Goal: Task Accomplishment & Management: Manage account settings

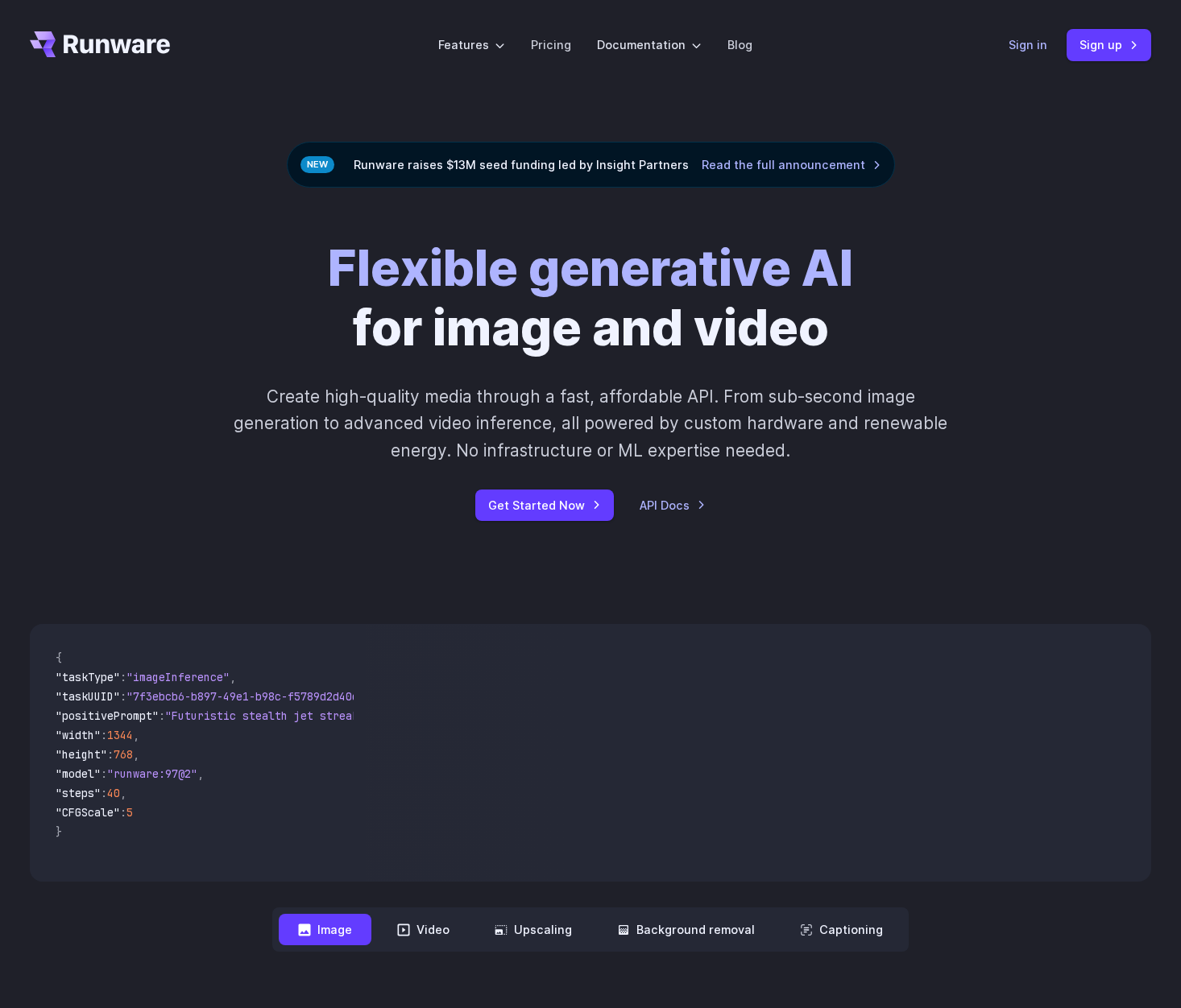
click at [1036, 42] on link "Sign in" at bounding box center [1027, 45] width 39 height 19
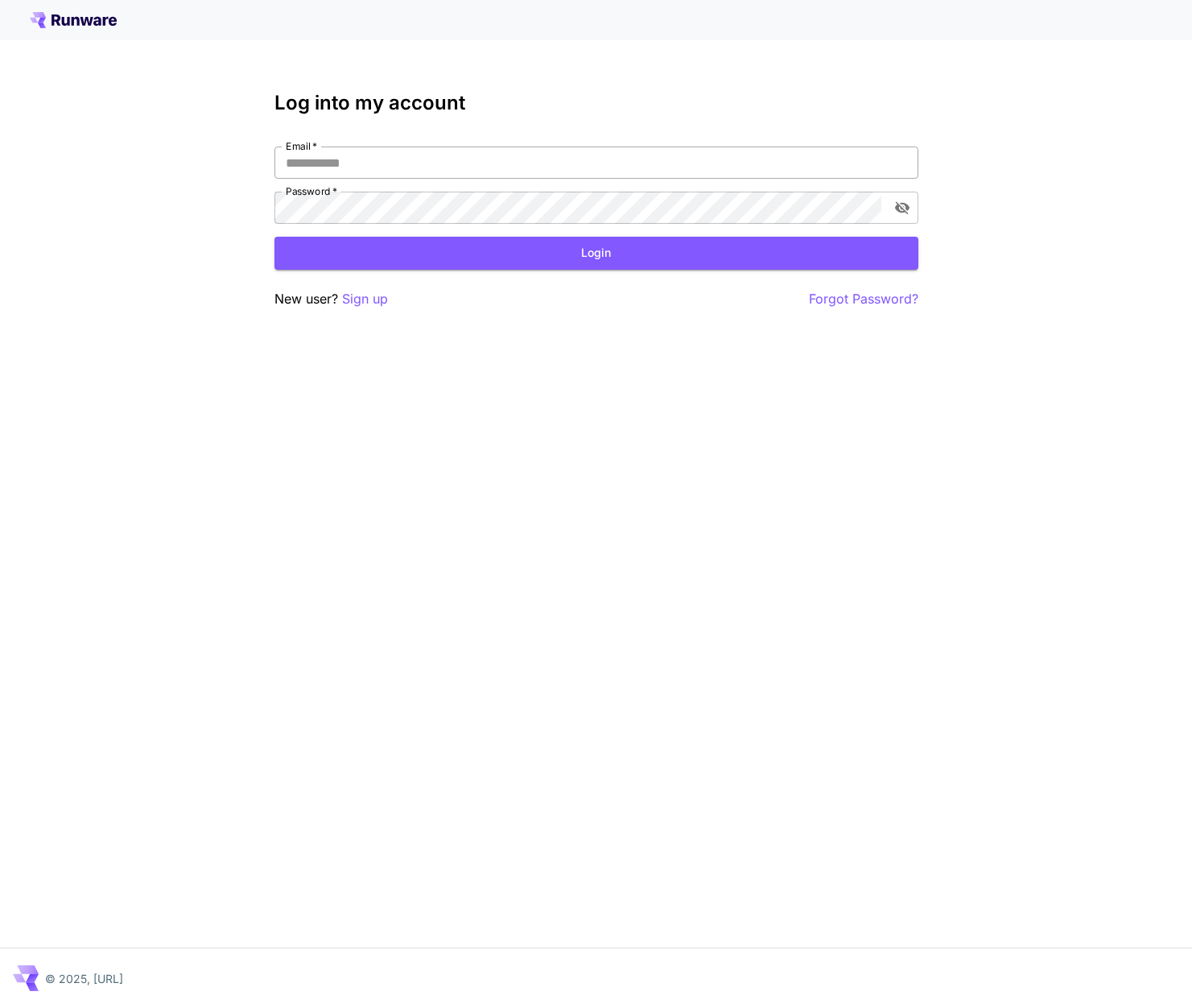
click at [307, 171] on input "Email   *" at bounding box center [596, 162] width 644 height 32
paste input "**********"
type input "**********"
click at [361, 245] on button "Login" at bounding box center [596, 253] width 644 height 33
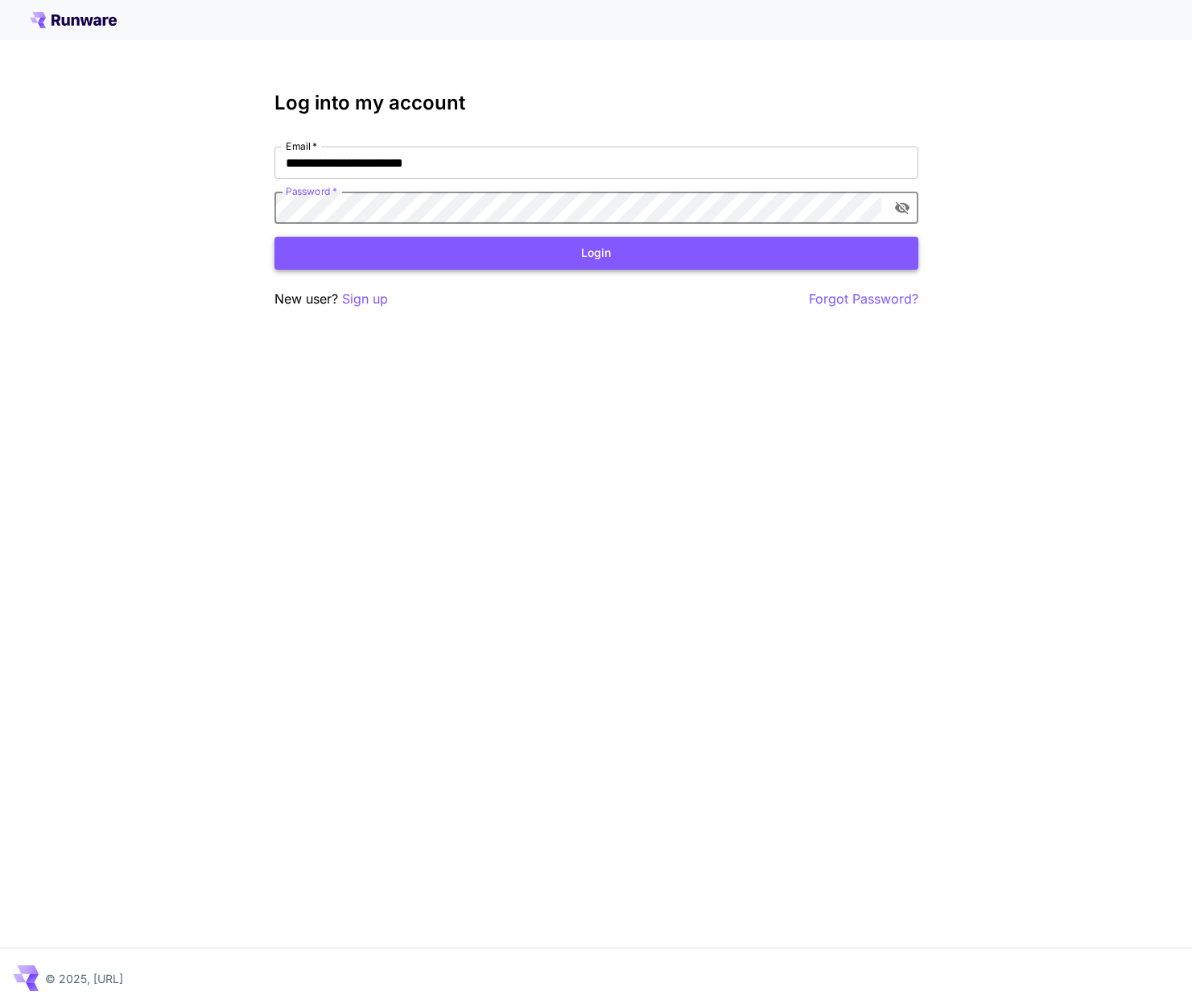
scroll to position [0, 0]
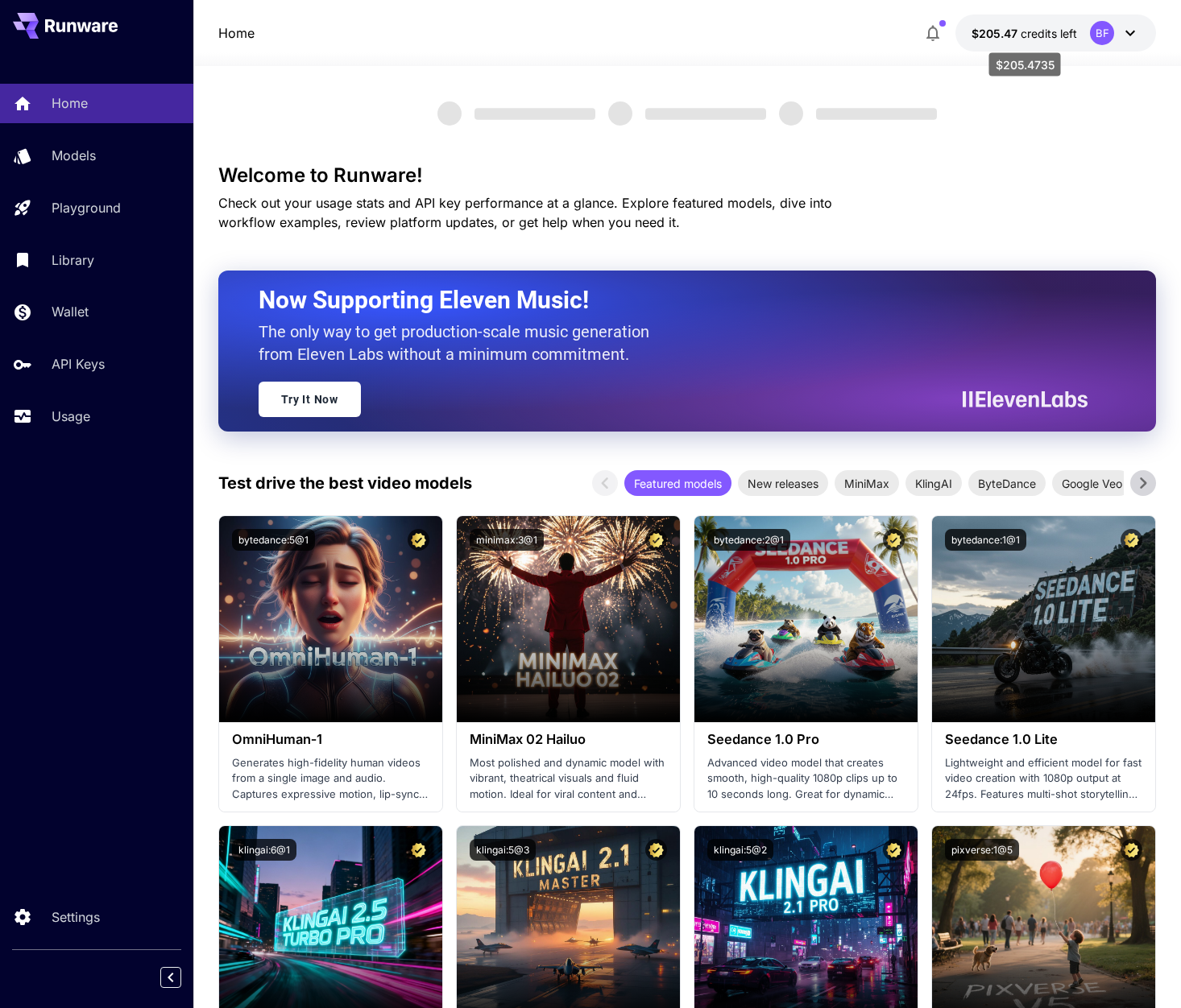
click at [1001, 31] on span "$205.47" at bounding box center [996, 33] width 49 height 14
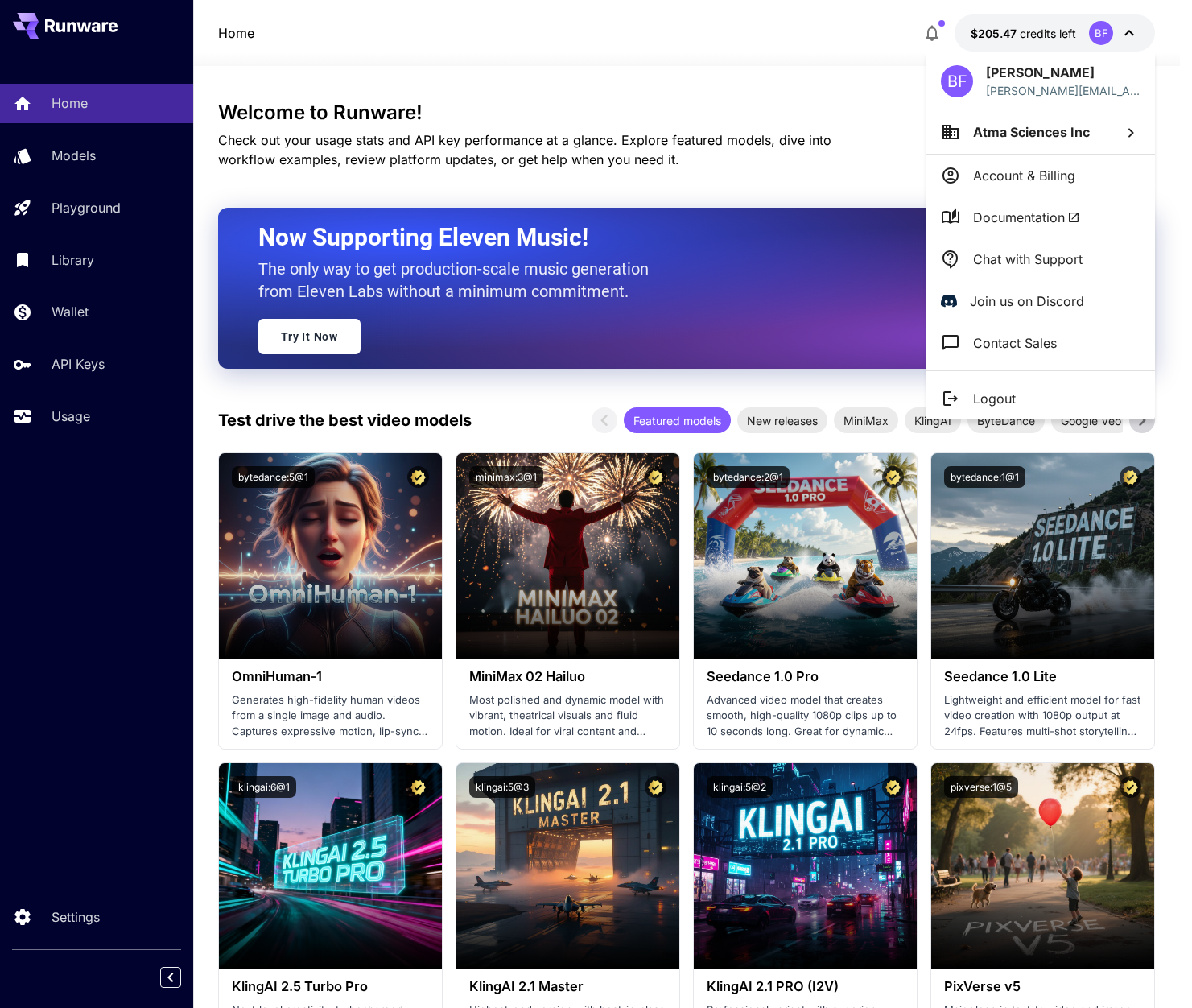
click at [998, 169] on p "Account & Billing" at bounding box center [1025, 175] width 102 height 19
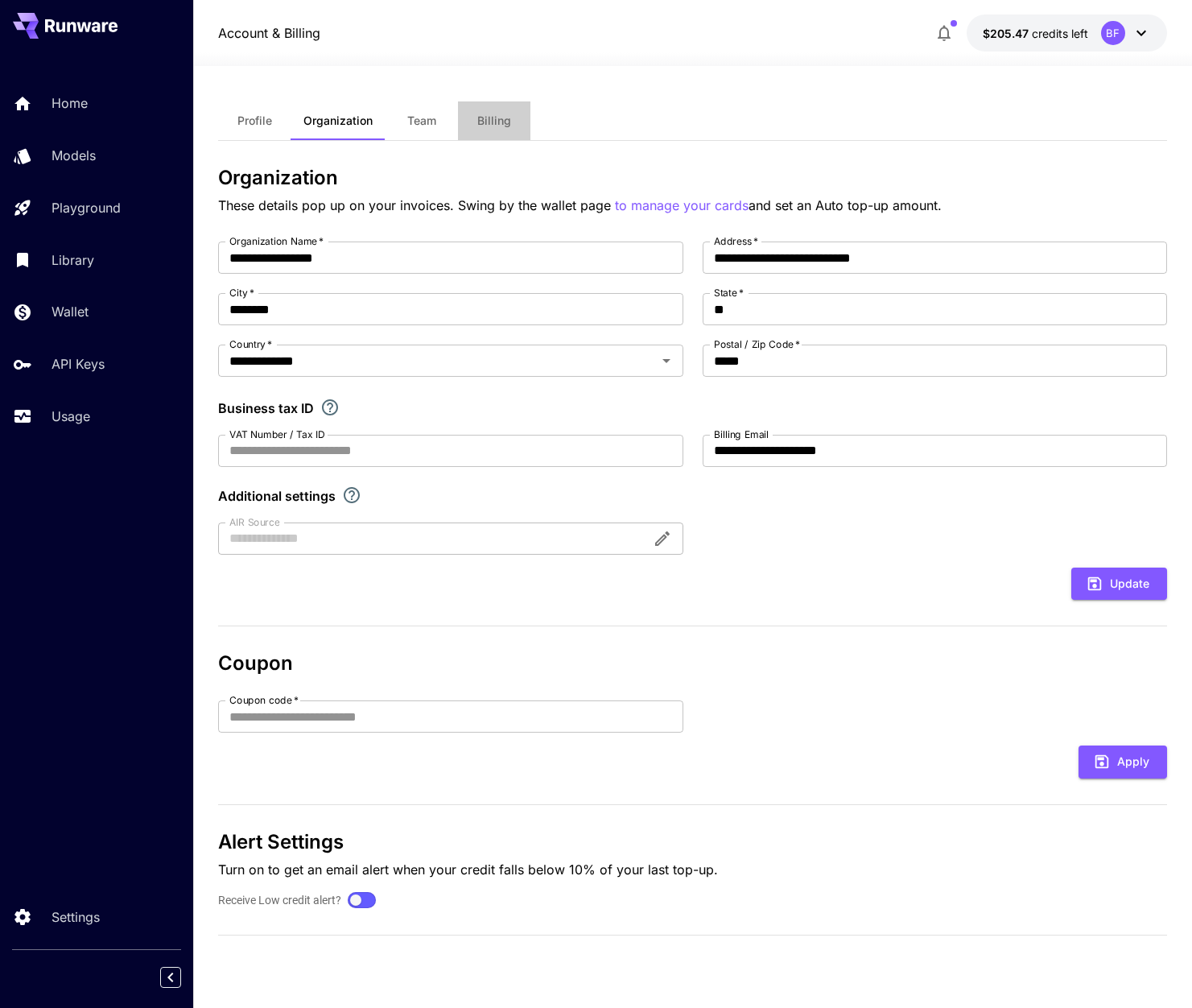
click at [497, 123] on span "Billing" at bounding box center [495, 121] width 34 height 15
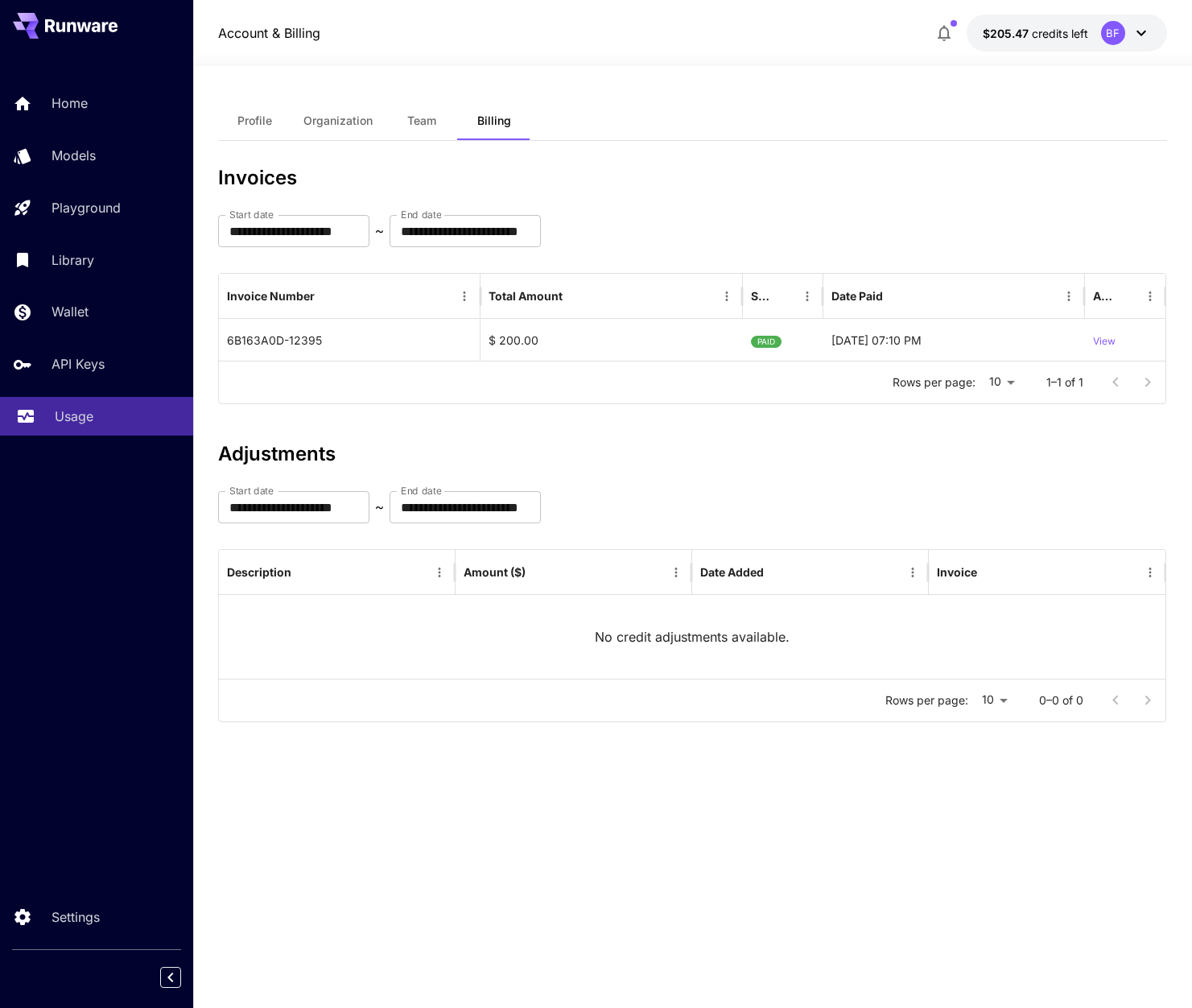
click at [77, 406] on link "Usage" at bounding box center [97, 417] width 193 height 40
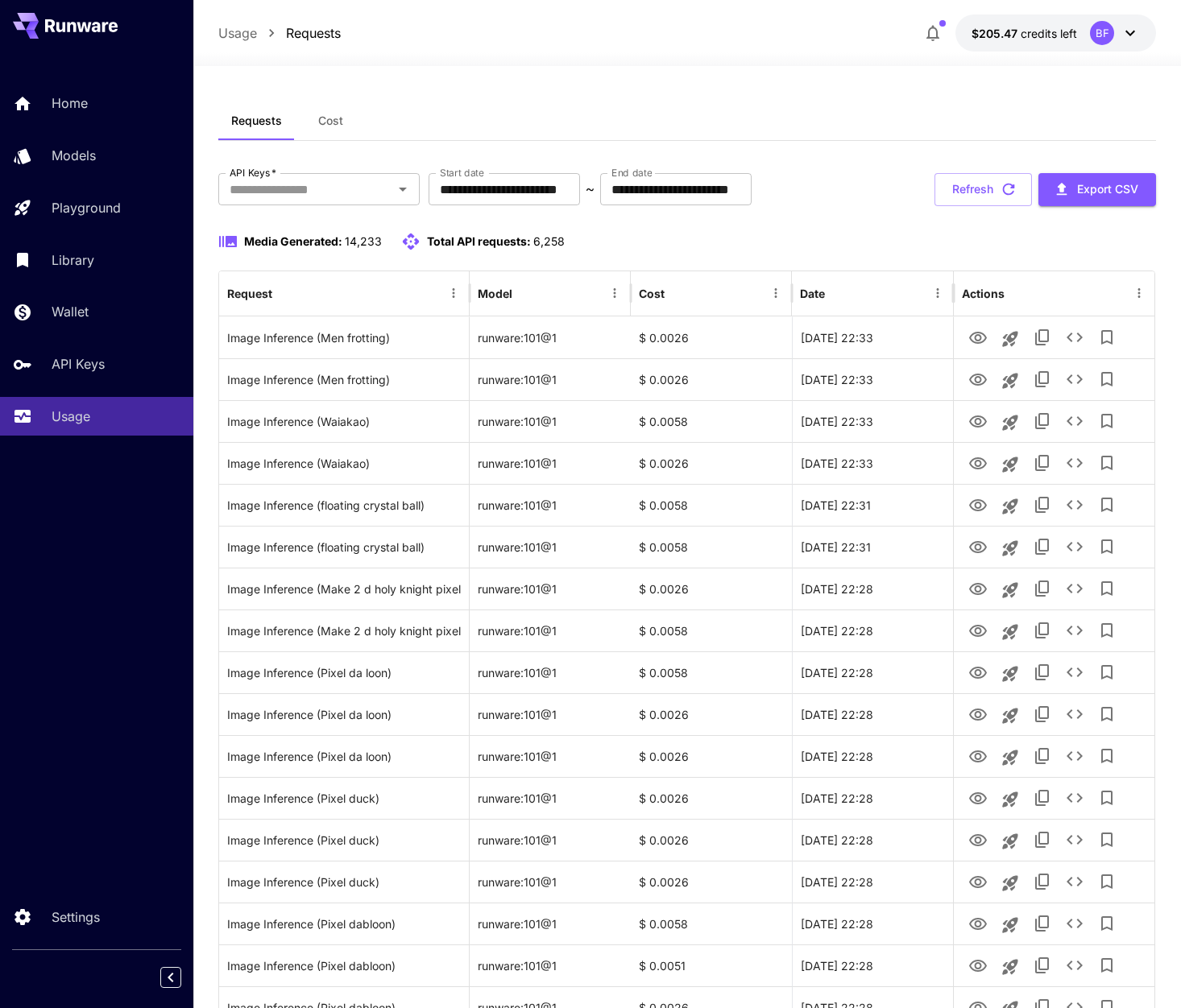
click at [318, 121] on span "Cost" at bounding box center [331, 121] width 25 height 15
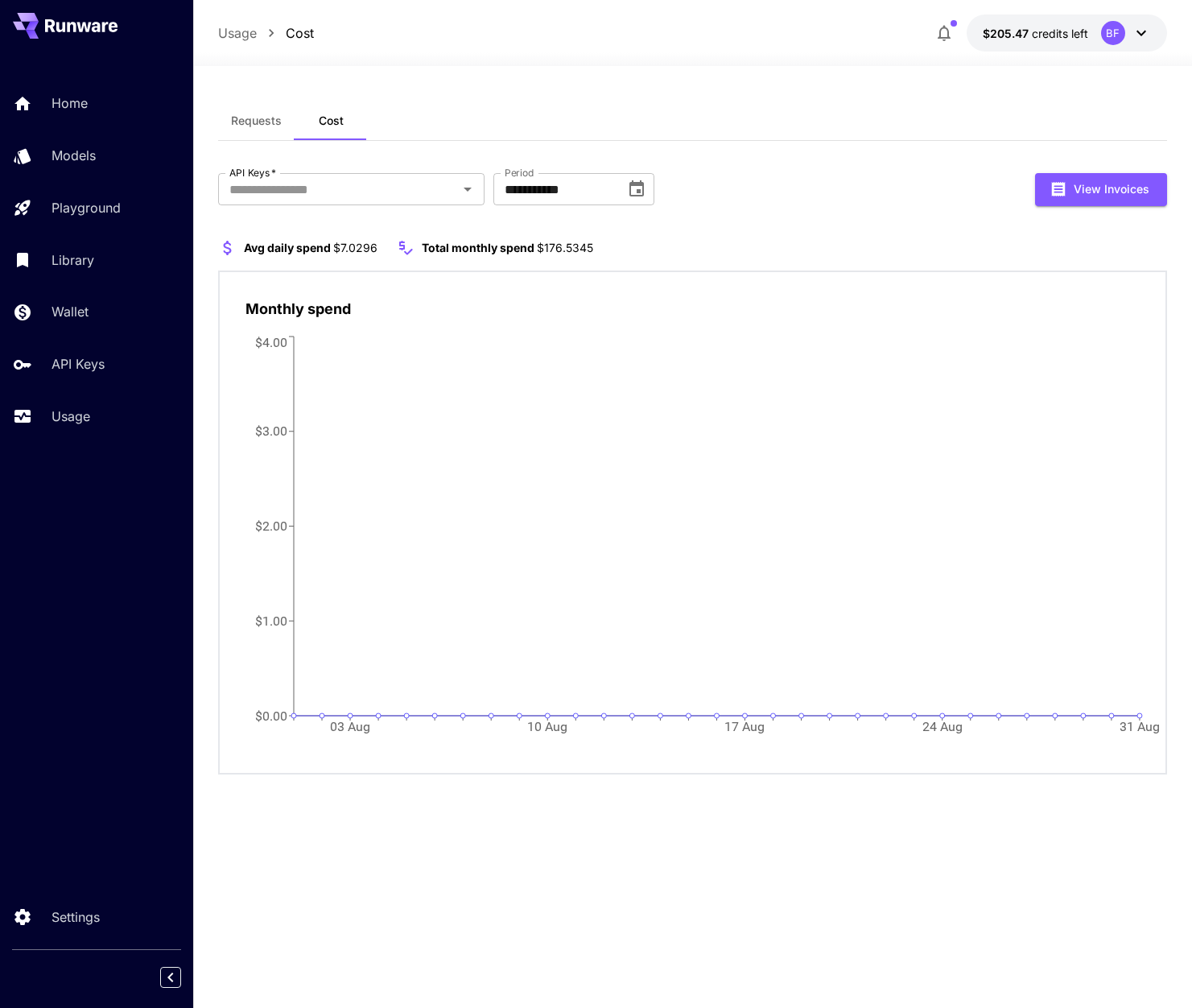
click at [1079, 33] on span "credits left" at bounding box center [1060, 33] width 56 height 14
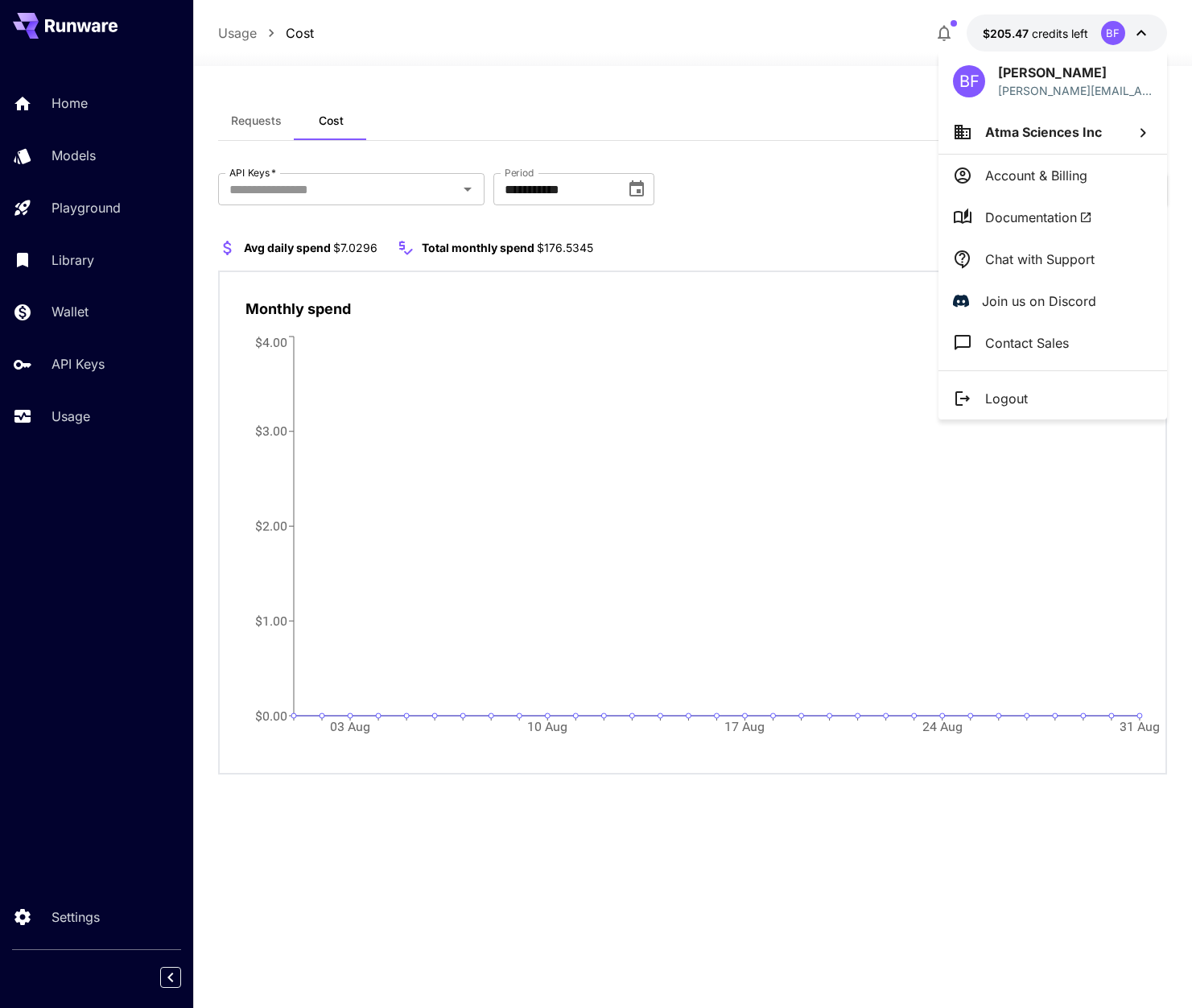
click at [848, 167] on div at bounding box center [596, 504] width 1192 height 1008
